Goal: Information Seeking & Learning: Learn about a topic

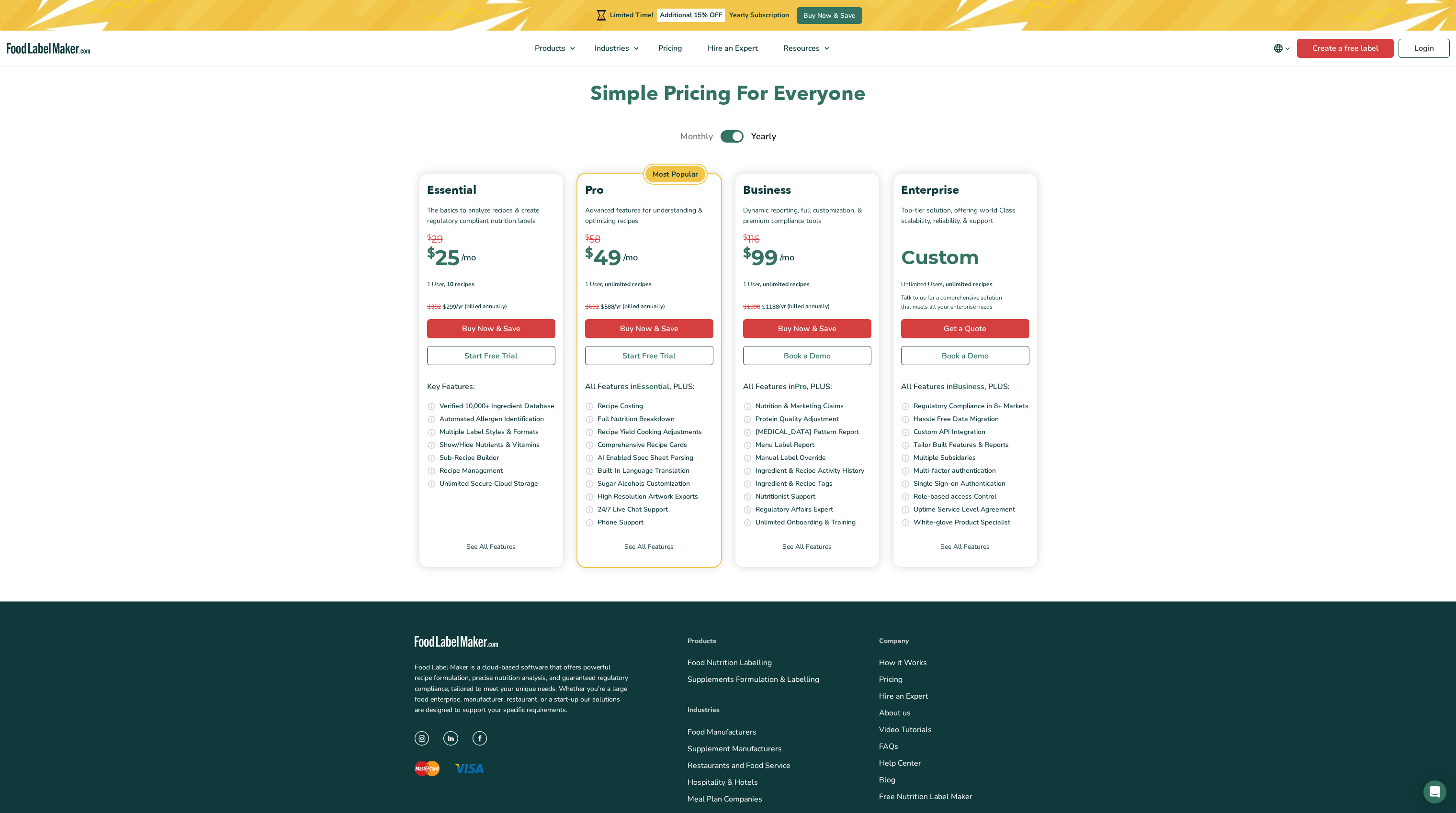
scroll to position [3307, 0]
click at [1102, 472] on section "Simple Pricing For Everyone Monthly Toggle Yearly (6 Month Free + 2 Free Nutrit…" at bounding box center [728, 323] width 1456 height 486
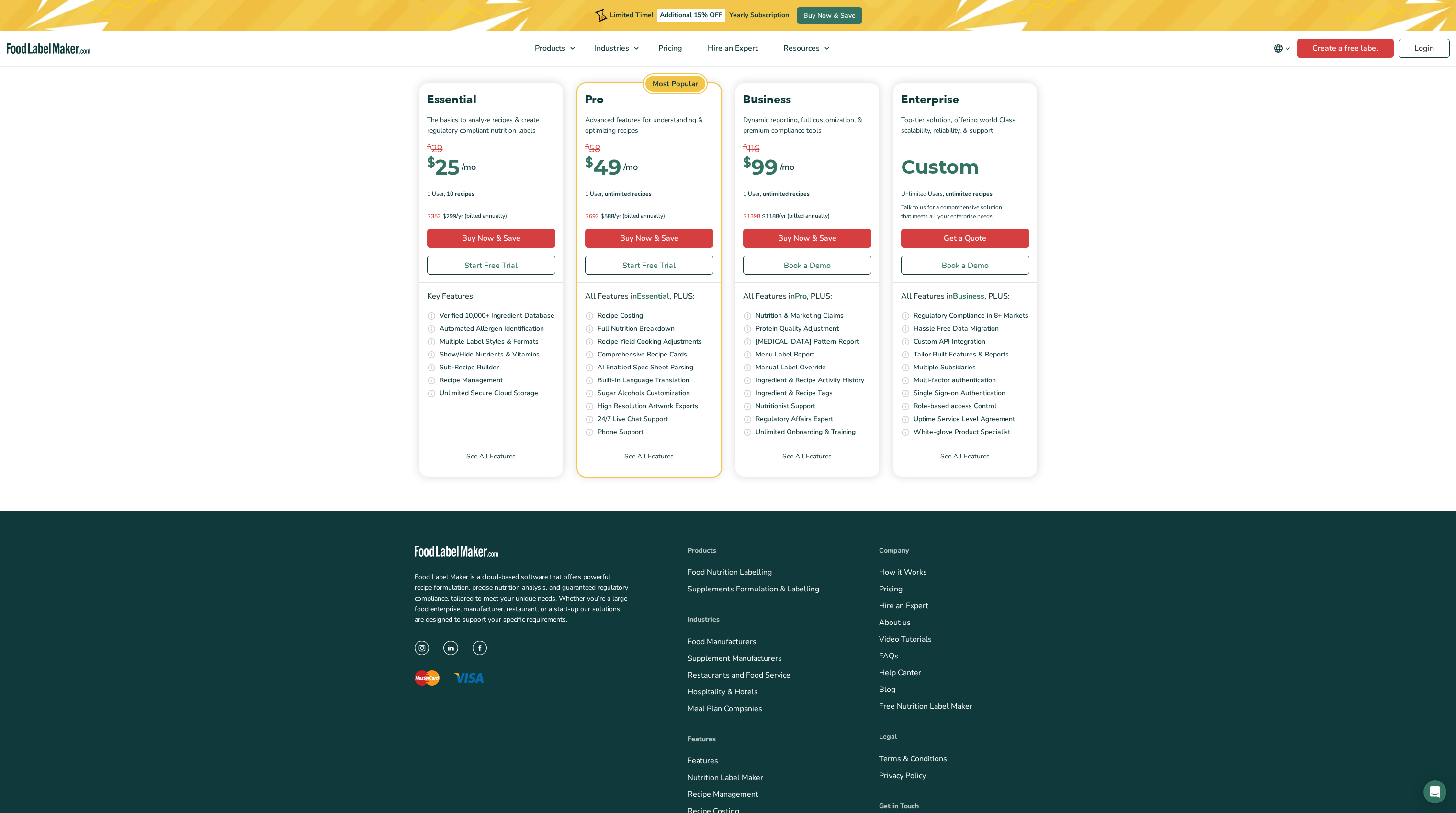
scroll to position [3523, 0]
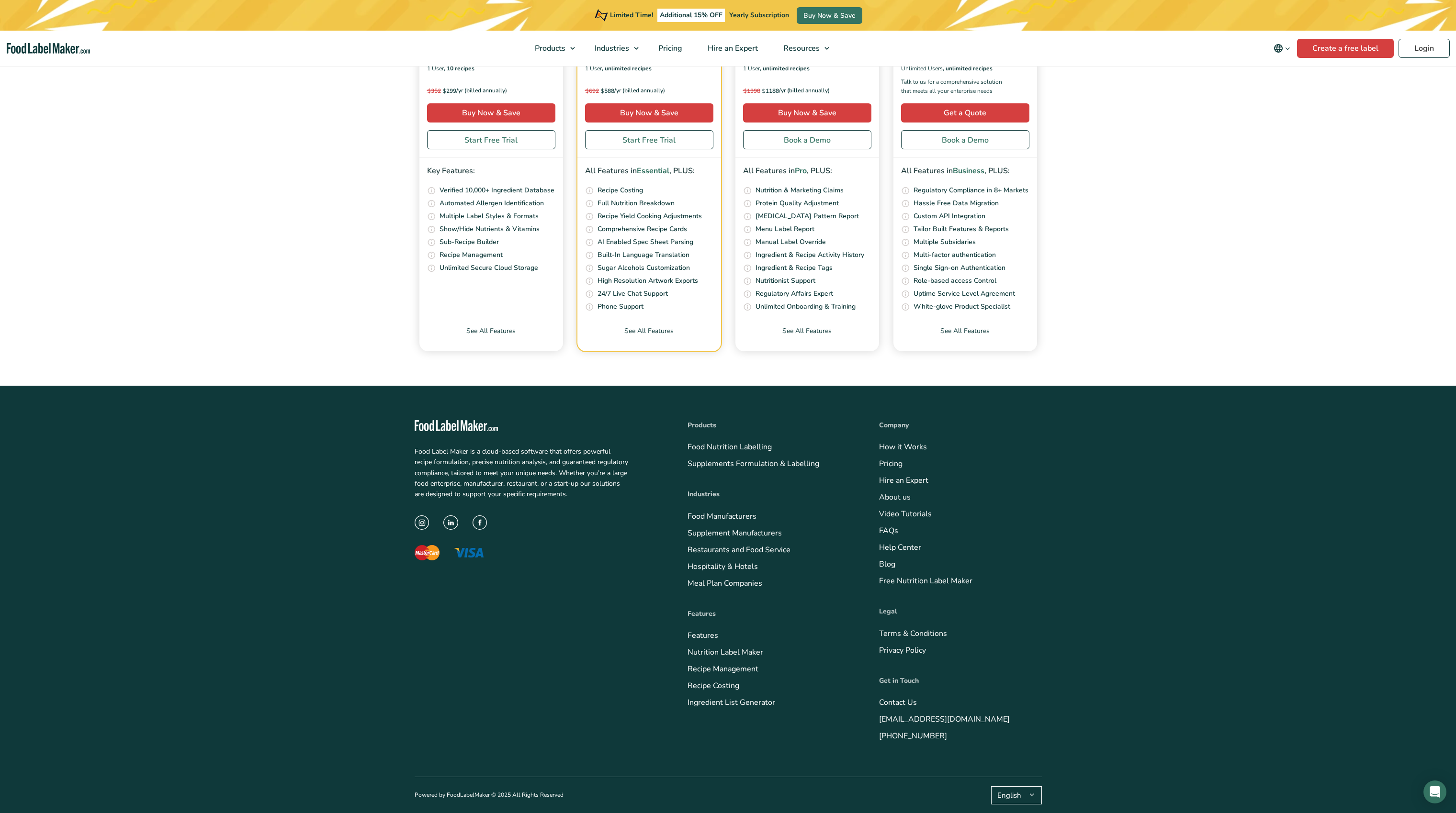
click at [811, 563] on li "Hospitality & Hotels" at bounding box center [768, 566] width 163 height 13
click at [715, 655] on link "Nutrition Label Maker" at bounding box center [725, 652] width 76 height 10
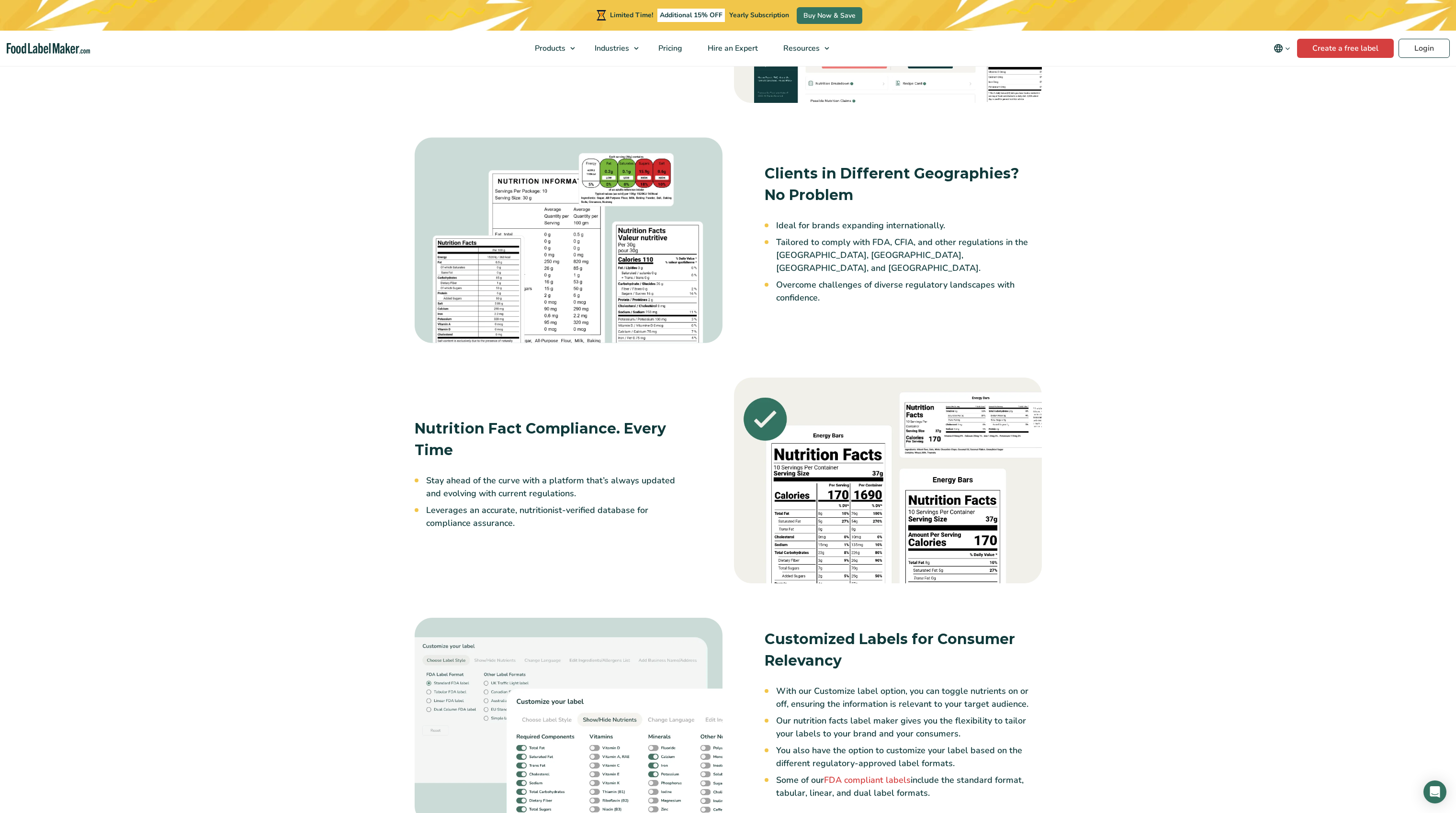
scroll to position [884, 0]
click at [898, 229] on li "Ideal for brands expanding internationally." at bounding box center [909, 225] width 266 height 13
click at [915, 239] on ul "Ideal for brands expanding internationally. Tailored to comply with FDA, CFIA, …" at bounding box center [909, 261] width 266 height 85
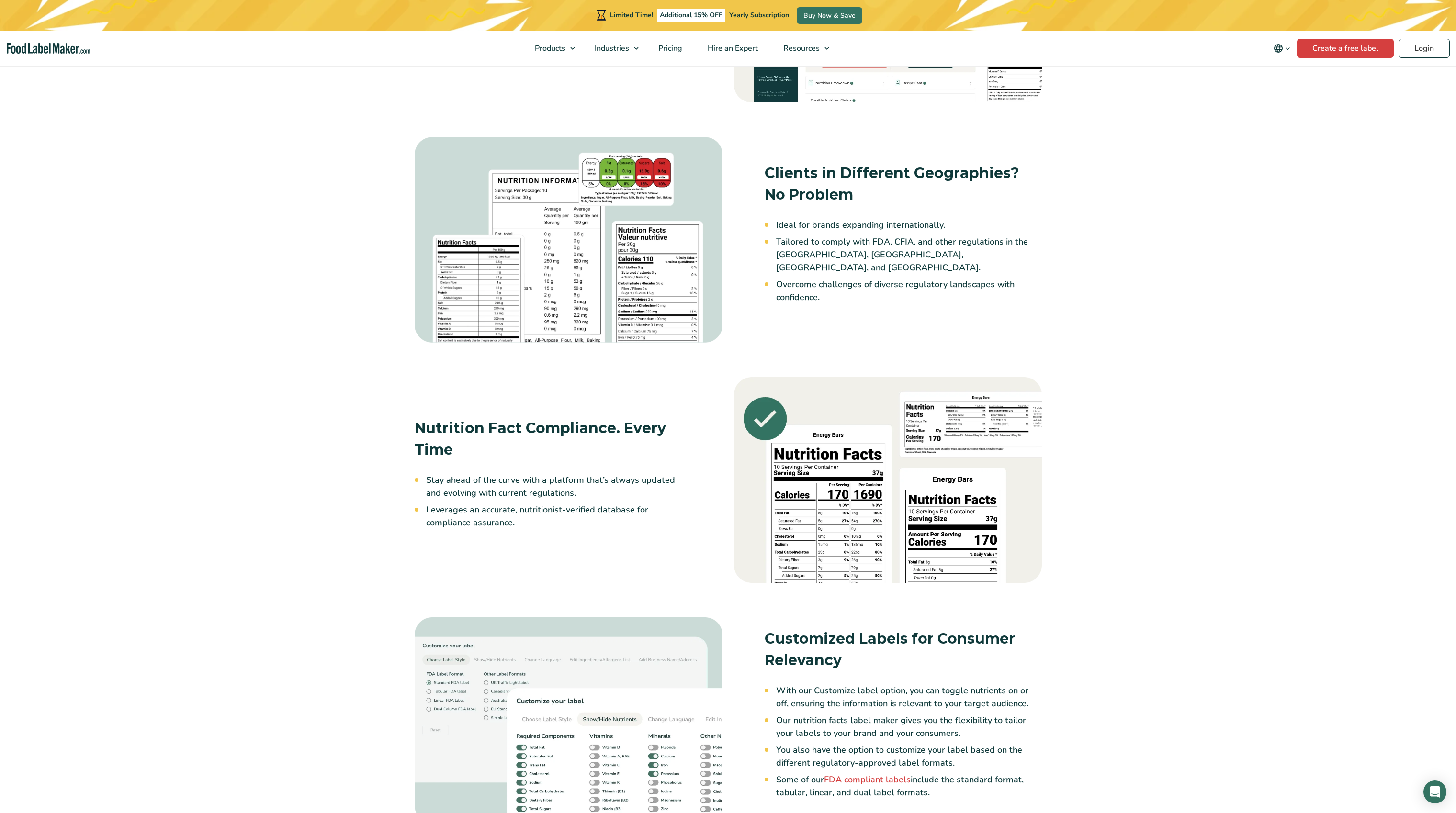
click at [915, 249] on li "Tailored to comply with FDA, CFIA, and other regulations in the [GEOGRAPHIC_DAT…" at bounding box center [909, 255] width 266 height 39
click at [920, 232] on li "Ideal for brands expanding internationally." at bounding box center [909, 225] width 266 height 13
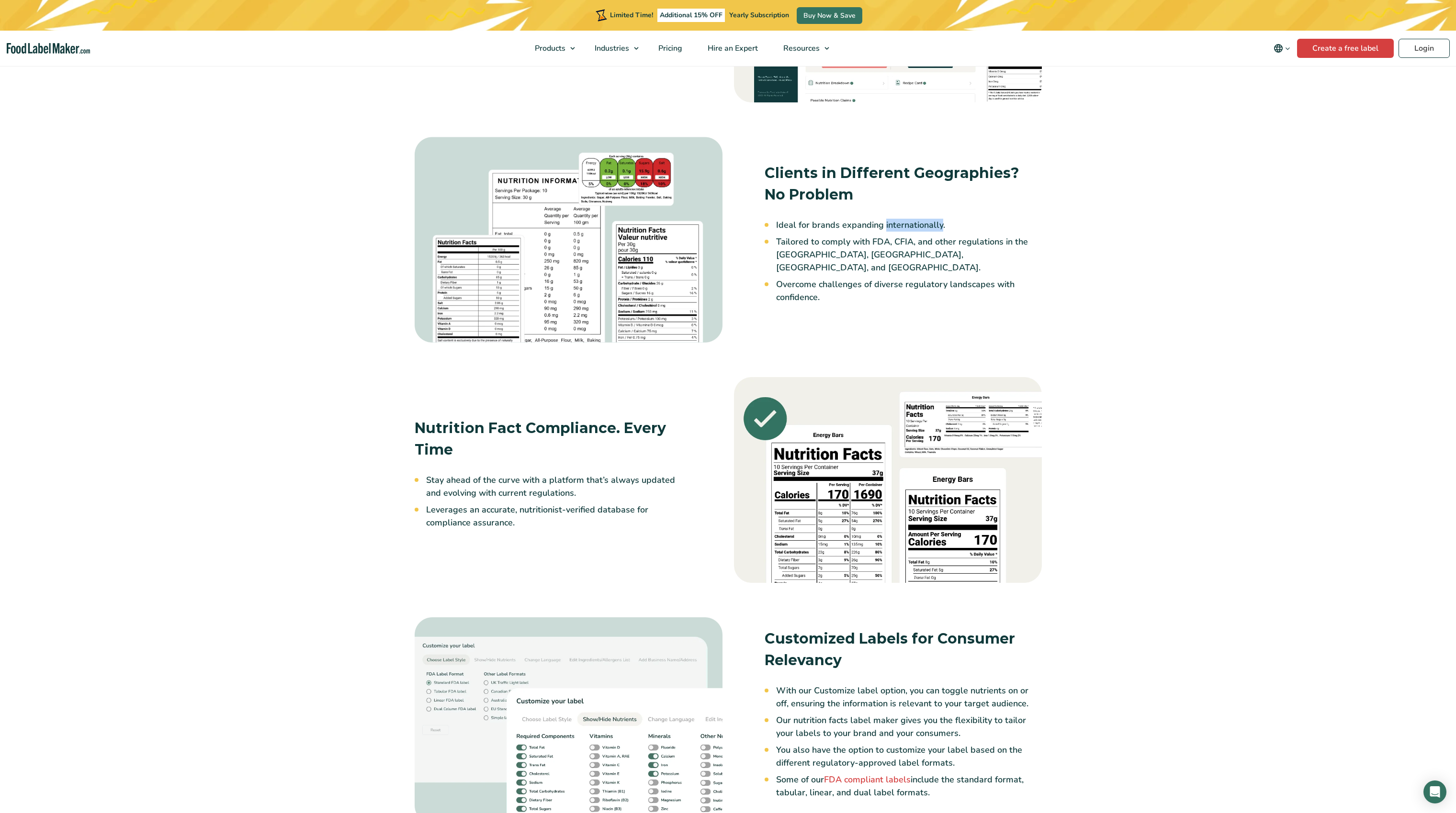
click at [920, 232] on li "Ideal for brands expanding internationally." at bounding box center [909, 225] width 266 height 13
click at [922, 247] on li "Tailored to comply with FDA, CFIA, and other regulations in the [GEOGRAPHIC_DAT…" at bounding box center [909, 255] width 266 height 39
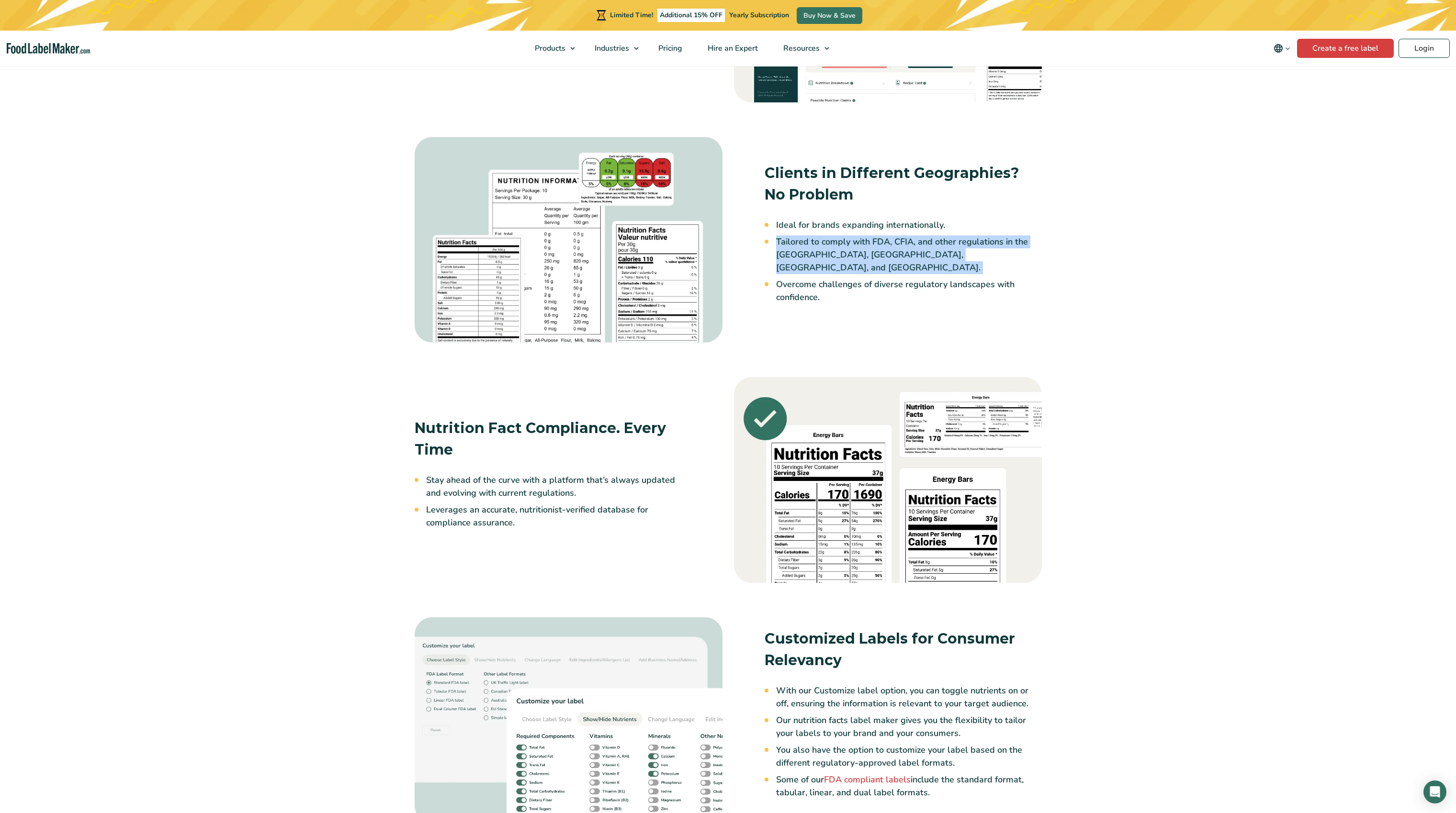
click at [920, 232] on li "Ideal for brands expanding internationally." at bounding box center [909, 225] width 266 height 13
click at [921, 255] on li "Tailored to comply with FDA, CFIA, and other regulations in the [GEOGRAPHIC_DAT…" at bounding box center [909, 255] width 266 height 39
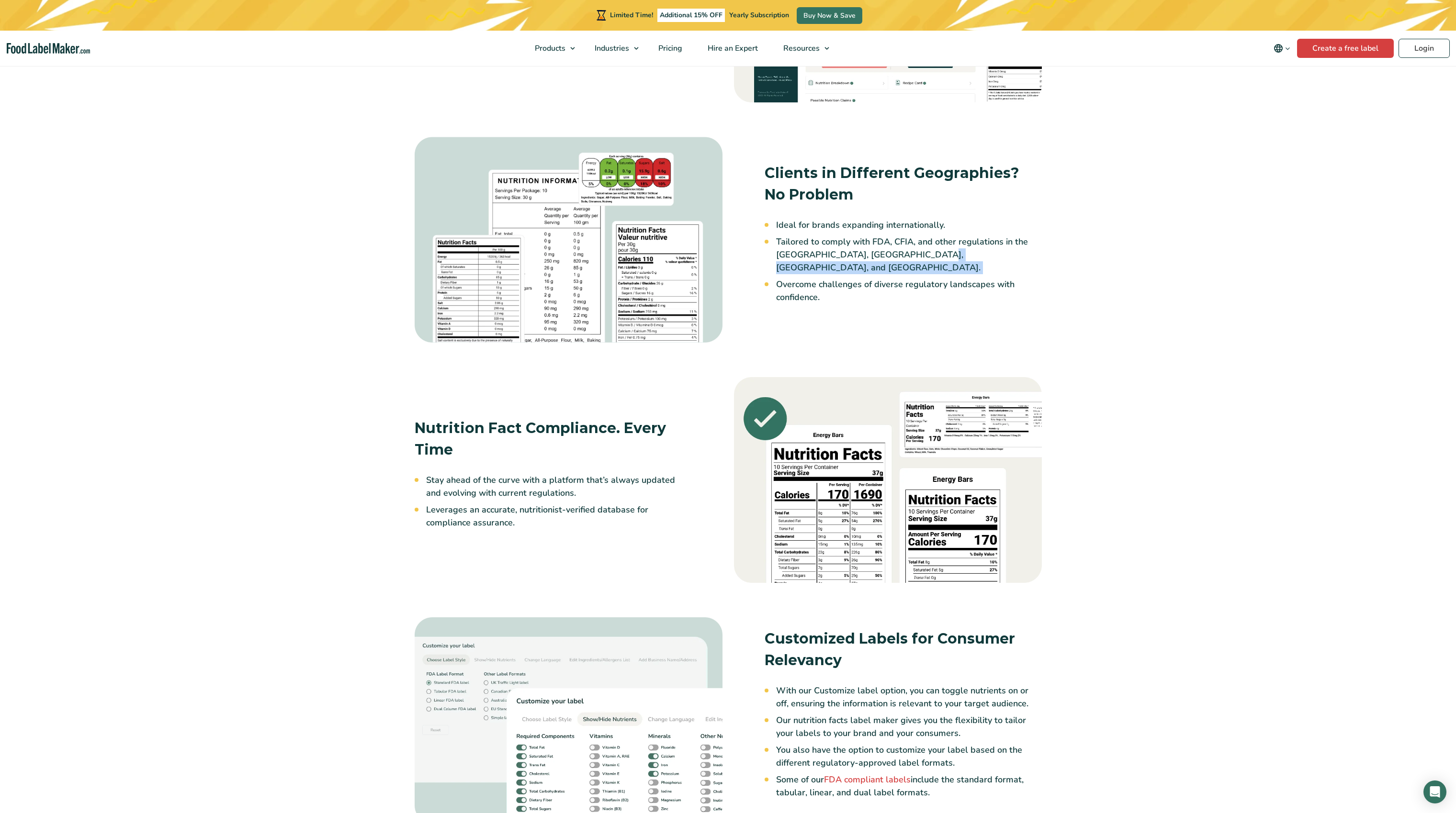
click at [921, 255] on li "Tailored to comply with FDA, CFIA, and other regulations in the [GEOGRAPHIC_DAT…" at bounding box center [909, 255] width 266 height 39
click at [926, 250] on li "Tailored to comply with FDA, CFIA, and other regulations in the [GEOGRAPHIC_DAT…" at bounding box center [909, 255] width 266 height 39
click at [921, 230] on li "Ideal for brands expanding internationally." at bounding box center [909, 225] width 266 height 13
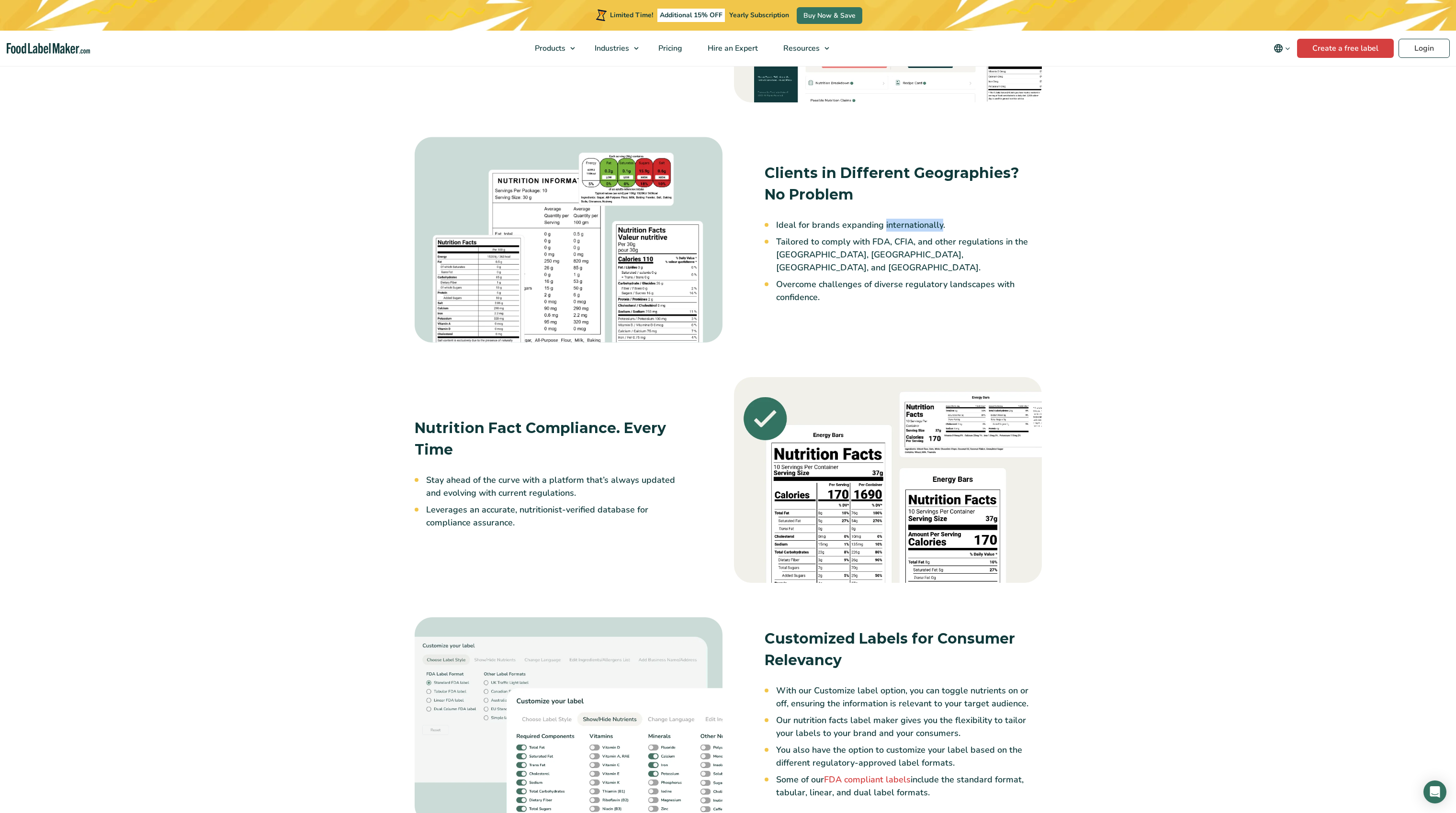
click at [921, 230] on li "Ideal for brands expanding internationally." at bounding box center [909, 225] width 266 height 13
click at [920, 247] on li "Tailored to comply with FDA, CFIA, and other regulations in the [GEOGRAPHIC_DAT…" at bounding box center [909, 255] width 266 height 39
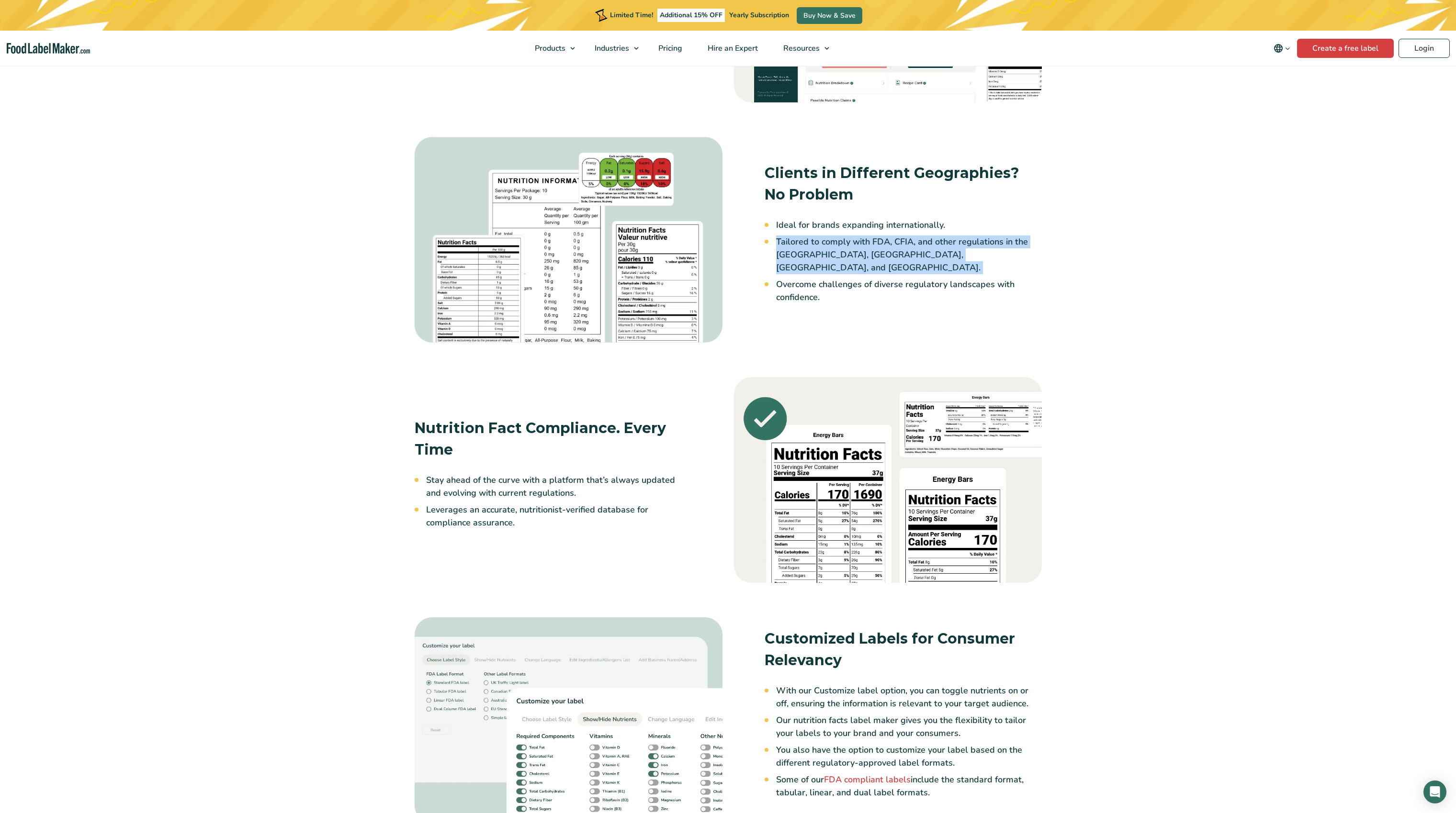
click at [920, 247] on li "Tailored to comply with FDA, CFIA, and other regulations in the [GEOGRAPHIC_DAT…" at bounding box center [909, 255] width 266 height 39
click at [889, 232] on li "Ideal for brands expanding internationally." at bounding box center [909, 225] width 266 height 13
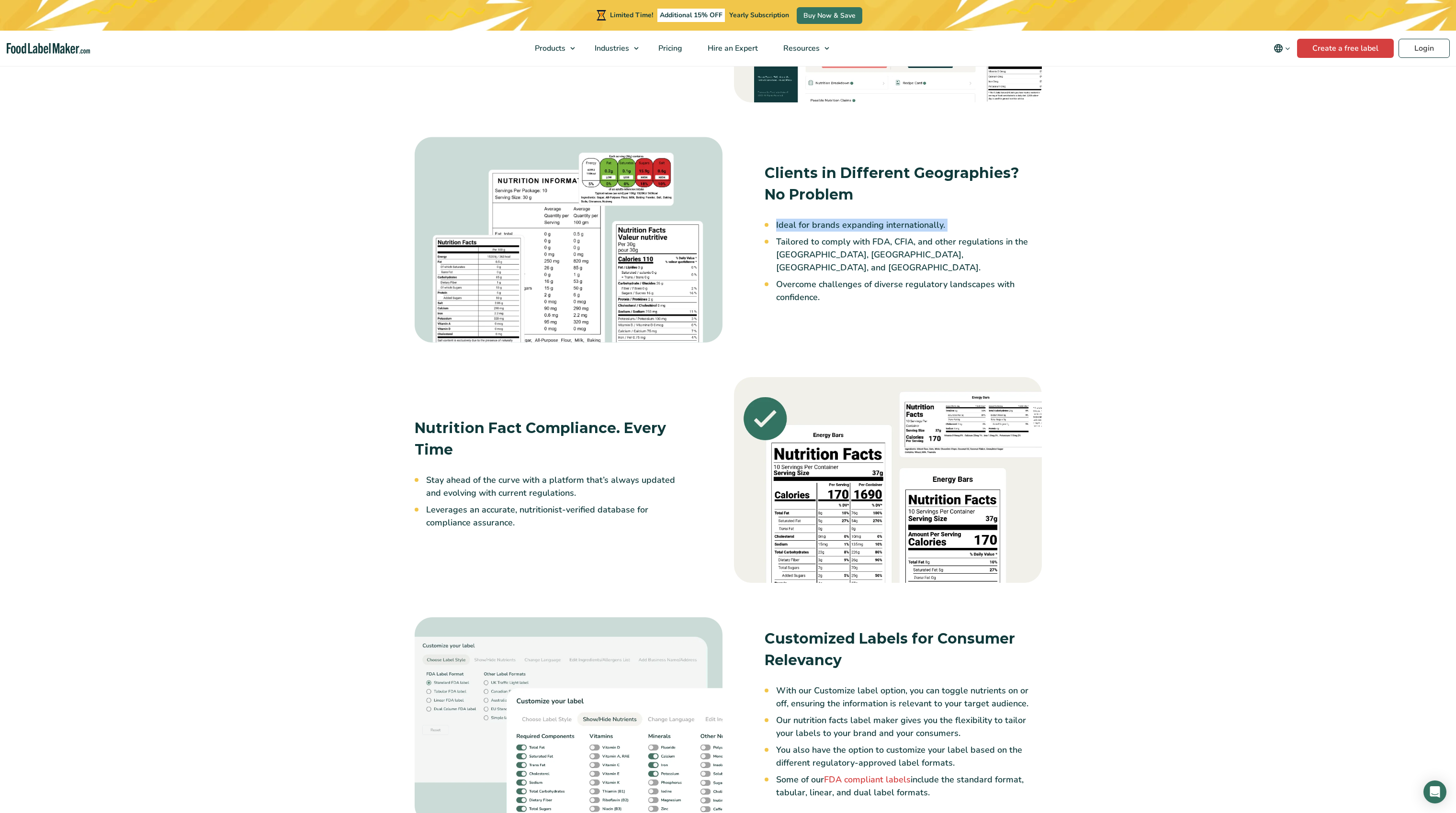
click at [879, 247] on li "Tailored to comply with FDA, CFIA, and other regulations in the [GEOGRAPHIC_DAT…" at bounding box center [909, 255] width 266 height 39
click at [868, 278] on li "Overcome challenges of diverse regulatory landscapes with confidence." at bounding box center [909, 291] width 266 height 26
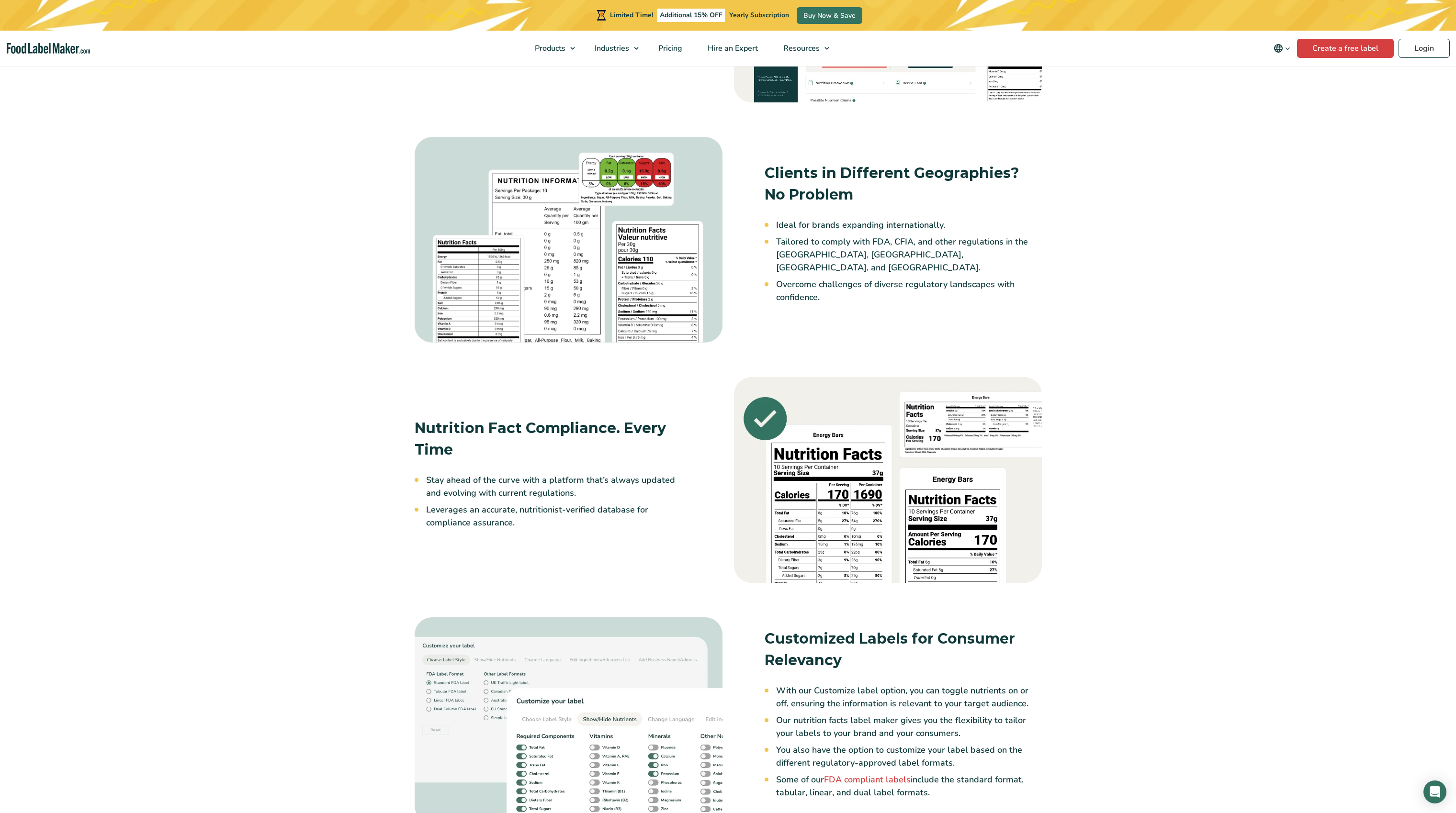
click at [868, 278] on li "Overcome challenges of diverse regulatory landscapes with confidence." at bounding box center [909, 291] width 266 height 26
click at [891, 278] on li "Overcome challenges of diverse regulatory landscapes with confidence." at bounding box center [909, 291] width 266 height 26
